Goal: Task Accomplishment & Management: Use online tool/utility

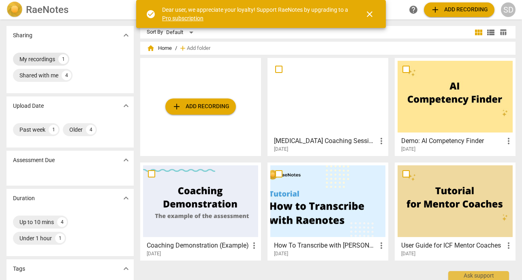
click at [40, 57] on div "My recordings" at bounding box center [37, 59] width 36 height 8
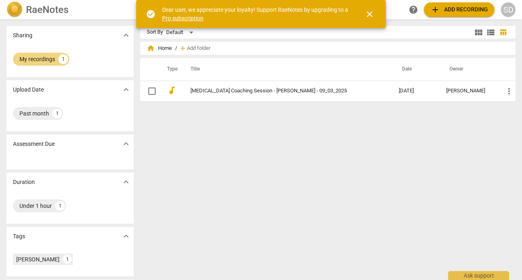
click at [372, 16] on span "close" at bounding box center [370, 14] width 10 height 10
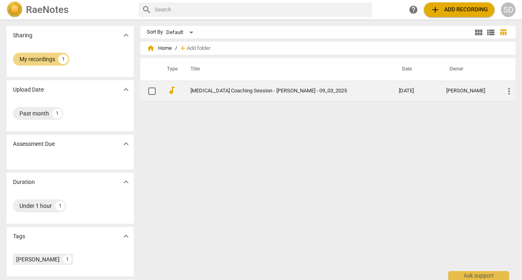
click at [310, 95] on td "[MEDICAL_DATA] Coaching Session - [PERSON_NAME] - 09_03_2025" at bounding box center [287, 91] width 212 height 21
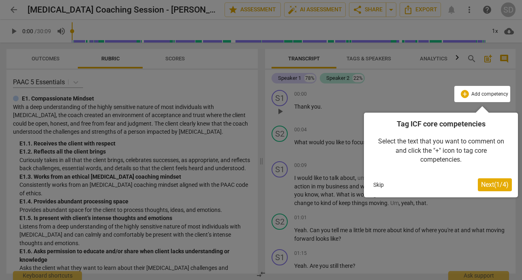
click at [495, 186] on span "Next ( 1 / 4 )" at bounding box center [495, 185] width 28 height 8
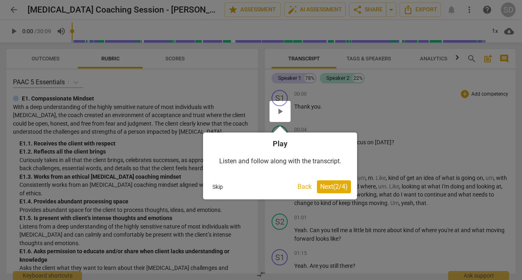
click at [344, 189] on span "Next ( 2 / 4 )" at bounding box center [334, 187] width 28 height 8
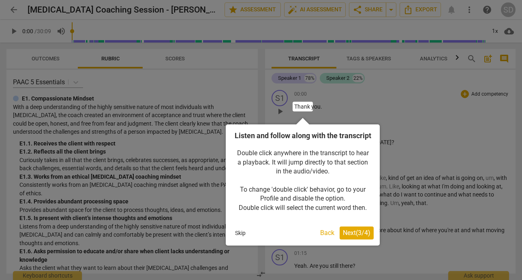
click at [363, 237] on span "Next ( 3 / 4 )" at bounding box center [357, 233] width 28 height 8
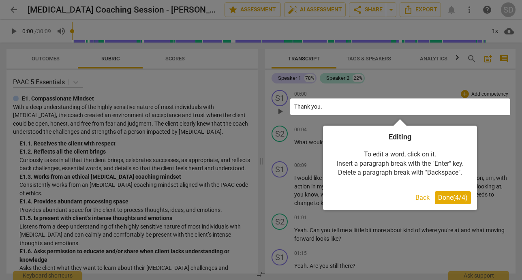
click at [453, 195] on span "Done ( 4 / 4 )" at bounding box center [453, 198] width 30 height 8
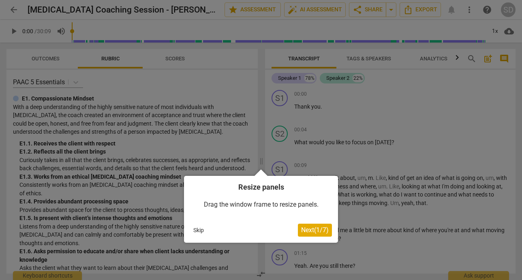
click at [318, 231] on span "Next ( 1 / 7 )" at bounding box center [315, 230] width 28 height 8
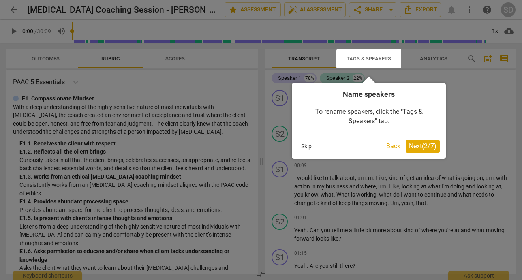
click at [429, 147] on span "Next ( 2 / 7 )" at bounding box center [423, 146] width 28 height 8
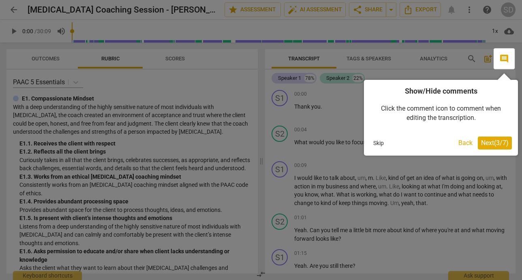
click at [495, 145] on span "Next ( 3 / 7 )" at bounding box center [495, 143] width 28 height 8
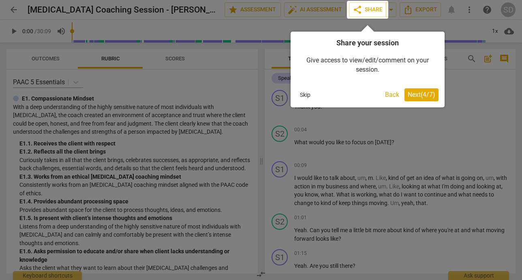
click at [425, 96] on span "Next ( 4 / 7 )" at bounding box center [422, 95] width 28 height 8
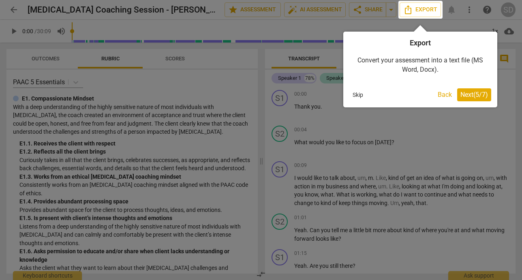
click at [477, 96] on span "Next ( 5 / 7 )" at bounding box center [474, 95] width 28 height 8
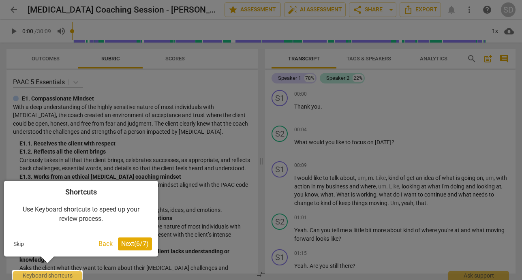
click at [137, 246] on span "Next ( 6 / 7 )" at bounding box center [135, 244] width 28 height 8
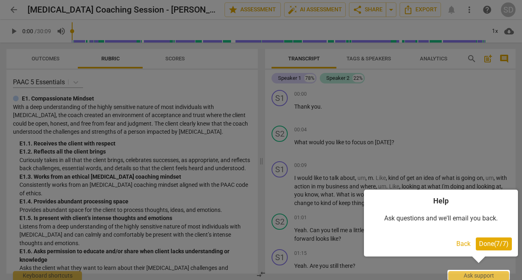
click at [498, 244] on span "Done ( 7 / 7 )" at bounding box center [494, 244] width 30 height 8
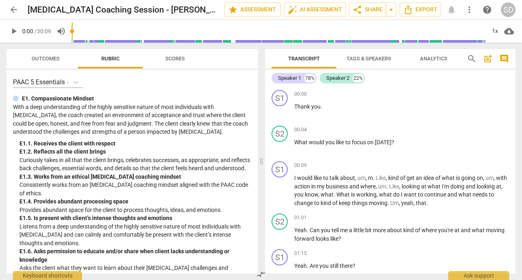
click at [377, 58] on span "Tags & Speakers" at bounding box center [368, 59] width 45 height 6
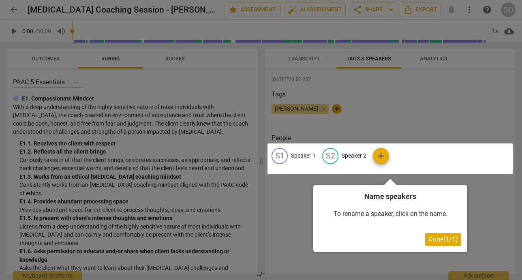
click at [300, 155] on div at bounding box center [390, 158] width 246 height 31
click at [448, 238] on span "Done ( 1 / 1 )" at bounding box center [443, 239] width 30 height 8
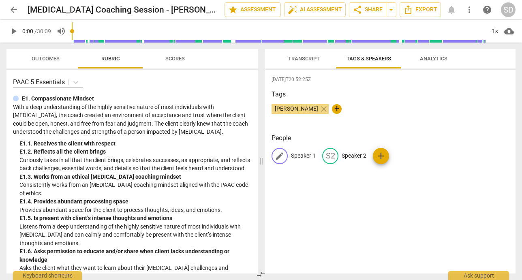
click at [295, 158] on p "Speaker 1" at bounding box center [303, 156] width 25 height 9
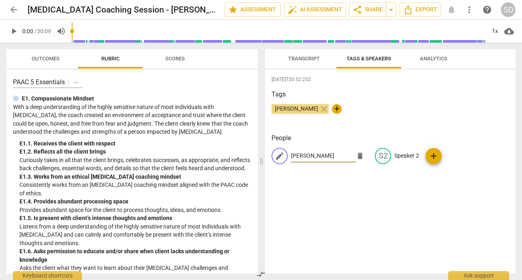
type input "Diane"
click at [302, 61] on span "Transcript" at bounding box center [304, 59] width 32 height 6
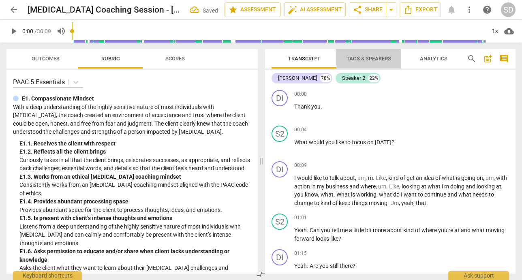
click at [378, 60] on span "Tags & Speakers" at bounding box center [368, 59] width 45 height 6
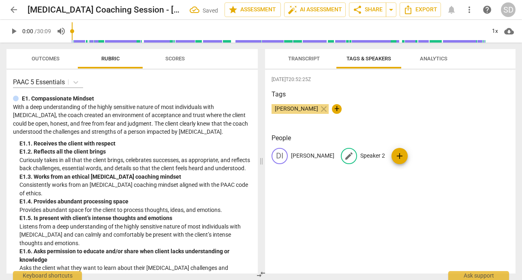
click at [360, 155] on p "Speaker 2" at bounding box center [372, 156] width 25 height 9
type input "Sarah"
click at [426, 111] on div "Sarah DeGrave close +" at bounding box center [390, 112] width 237 height 16
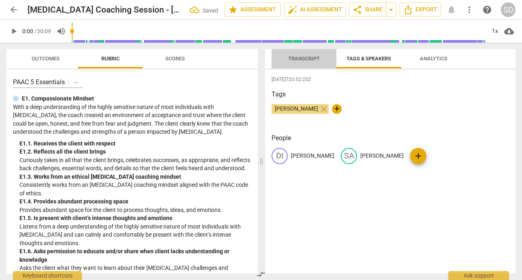
click at [301, 59] on span "Transcript" at bounding box center [304, 59] width 32 height 6
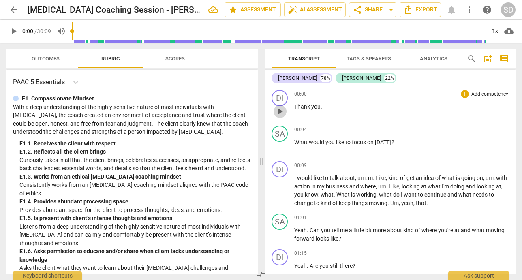
click at [280, 110] on span "play_arrow" at bounding box center [280, 112] width 10 height 10
click at [281, 112] on span "pause" at bounding box center [280, 112] width 10 height 10
click at [280, 109] on span "play_arrow" at bounding box center [280, 112] width 10 height 10
click at [307, 106] on span "Thank" at bounding box center [302, 106] width 17 height 6
click at [322, 107] on p "Thank you ." at bounding box center [401, 107] width 215 height 9
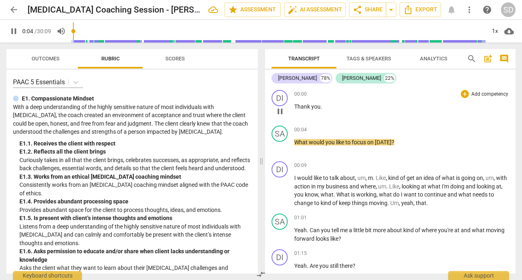
type input "5"
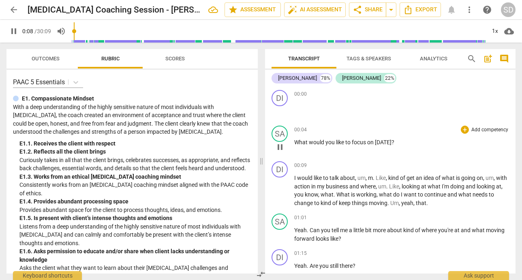
click at [345, 149] on div "00:04 + Add competency keyboard_arrow_right What would you like to focus on tod…" at bounding box center [401, 140] width 215 height 29
click at [282, 145] on span "pause" at bounding box center [280, 147] width 10 height 10
type input "11"
click at [310, 108] on span "Thank" at bounding box center [302, 106] width 17 height 6
click at [321, 108] on span "." at bounding box center [322, 106] width 2 height 6
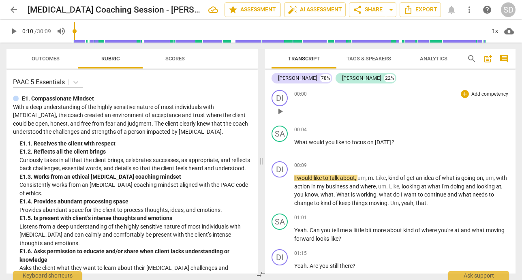
click at [315, 107] on p at bounding box center [401, 111] width 215 height 17
click at [325, 140] on span "you" at bounding box center [330, 142] width 11 height 6
click at [314, 106] on span "you" at bounding box center [315, 106] width 9 height 6
click at [321, 109] on span "." at bounding box center [322, 106] width 2 height 6
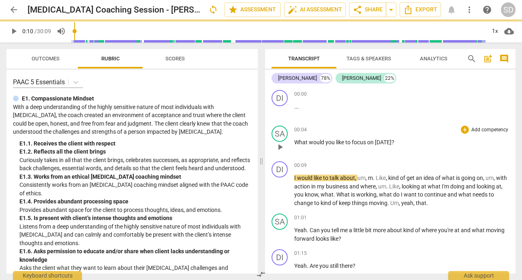
click at [332, 145] on span "you" at bounding box center [330, 142] width 11 height 6
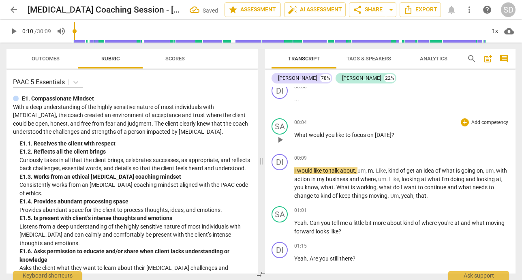
scroll to position [10, 0]
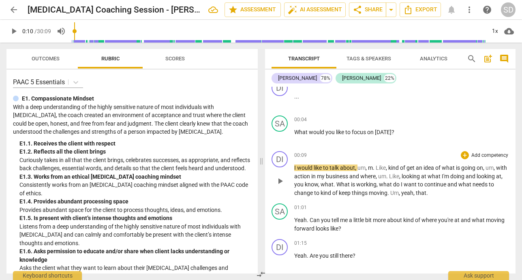
click at [281, 181] on span "play_arrow" at bounding box center [280, 181] width 10 height 10
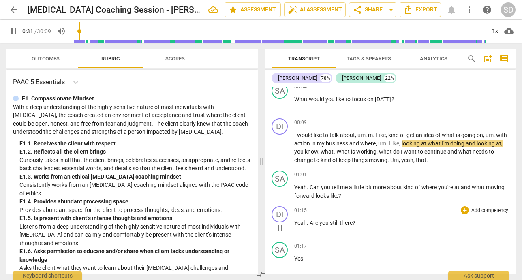
scroll to position [45, 0]
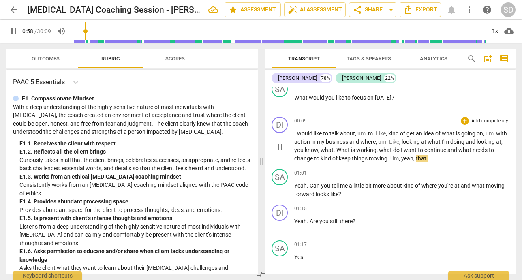
click at [280, 147] on span "pause" at bounding box center [280, 147] width 10 height 10
type input "59"
click at [390, 160] on span "." at bounding box center [388, 158] width 3 height 6
click at [412, 193] on p "Yeah . Can you tell me a little bit more about kind of where you're at and what…" at bounding box center [401, 190] width 215 height 17
click at [376, 141] on span "where" at bounding box center [367, 142] width 15 height 6
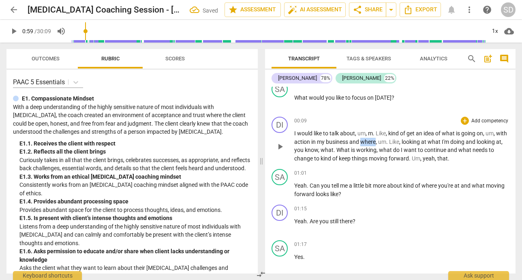
click at [376, 141] on span "where" at bounding box center [367, 142] width 15 height 6
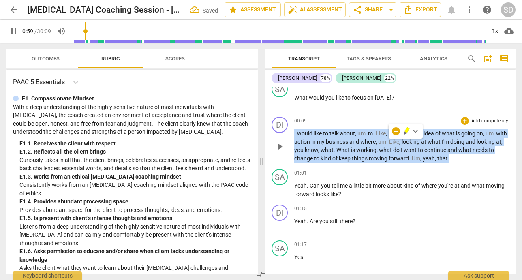
click at [376, 141] on span "where" at bounding box center [367, 142] width 15 height 6
click at [277, 150] on span "pause" at bounding box center [280, 147] width 10 height 10
type input "30"
click at [389, 143] on span "." at bounding box center [387, 142] width 3 height 6
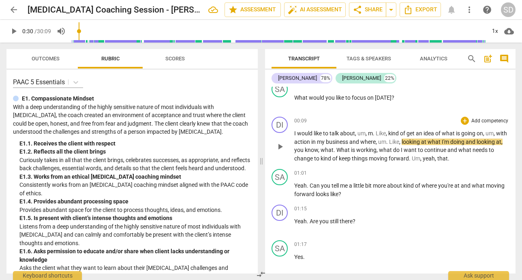
click at [399, 144] on span "Like" at bounding box center [394, 142] width 10 height 6
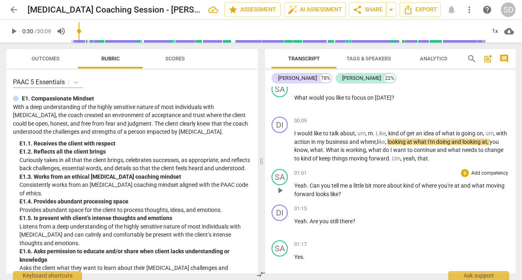
click at [385, 186] on span "more" at bounding box center [380, 185] width 14 height 6
click at [280, 179] on div "SA" at bounding box center [280, 177] width 16 height 16
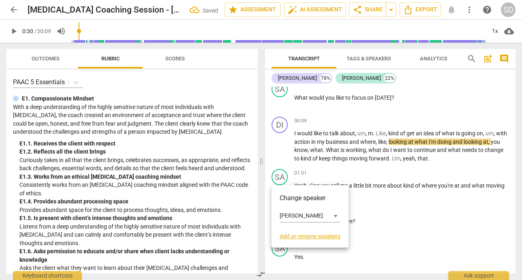
click at [280, 177] on div at bounding box center [261, 140] width 522 height 280
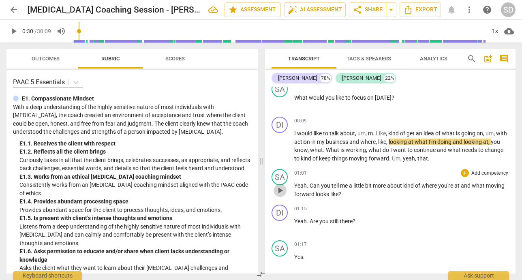
click at [282, 191] on span "play_arrow" at bounding box center [280, 191] width 10 height 10
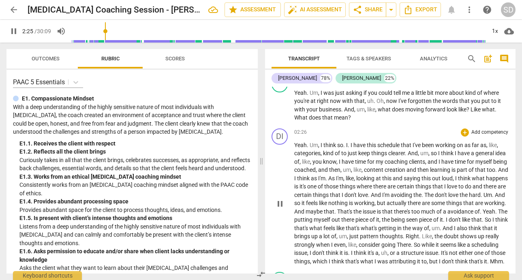
scroll to position [361, 0]
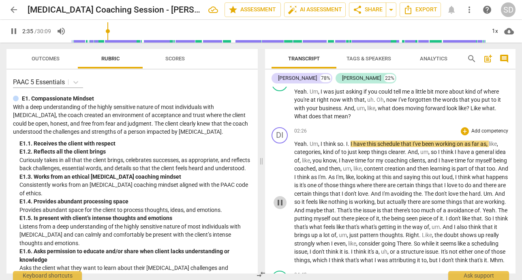
click at [282, 207] on span "pause" at bounding box center [280, 203] width 10 height 10
type input "156"
click at [336, 145] on span "think" at bounding box center [330, 144] width 14 height 6
click at [347, 148] on p "Yeah . Um , I think, so . I . I have this schedule that I've been working on as…" at bounding box center [401, 202] width 215 height 125
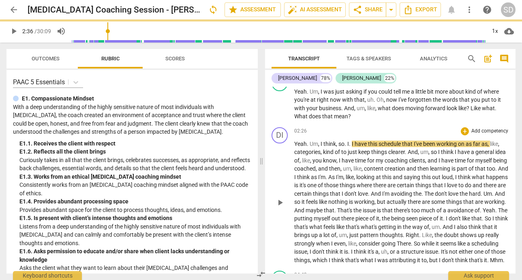
click at [348, 145] on span "I" at bounding box center [348, 144] width 2 height 6
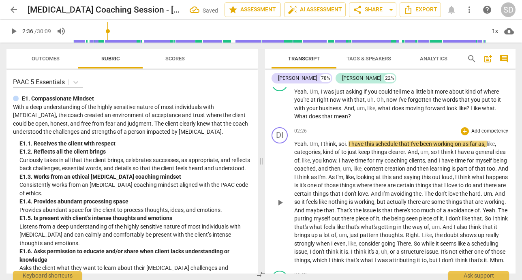
click at [348, 154] on span "just" at bounding box center [353, 152] width 11 height 6
click at [329, 144] on span "think," at bounding box center [330, 144] width 15 height 6
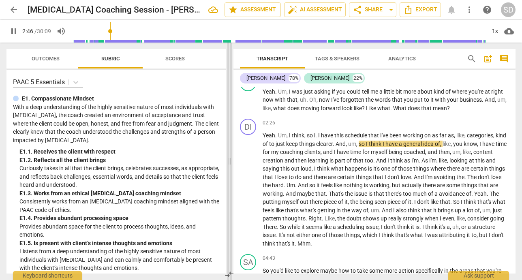
drag, startPoint x: 262, startPoint y: 160, endPoint x: 230, endPoint y: 160, distance: 31.6
click at [230, 160] on span at bounding box center [229, 161] width 5 height 237
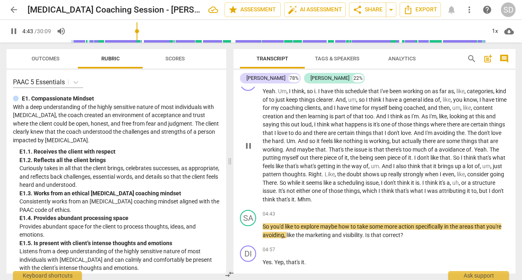
scroll to position [415, 0]
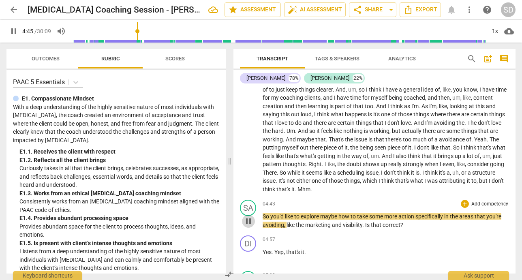
click at [248, 223] on span "pause" at bounding box center [249, 221] width 10 height 10
type input "286"
click at [310, 190] on span "Mhm" at bounding box center [303, 189] width 13 height 6
click at [319, 225] on span "marketing" at bounding box center [318, 225] width 27 height 6
click at [248, 221] on span "play_arrow" at bounding box center [249, 221] width 10 height 10
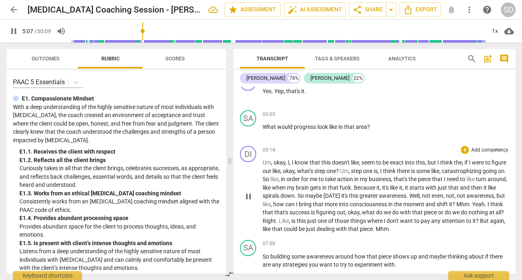
scroll to position [581, 0]
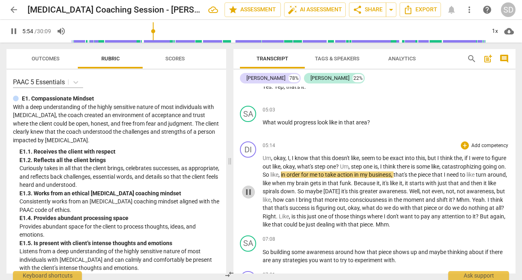
click at [248, 188] on span "pause" at bounding box center [249, 192] width 10 height 10
type input "355"
